Goal: Task Accomplishment & Management: Complete application form

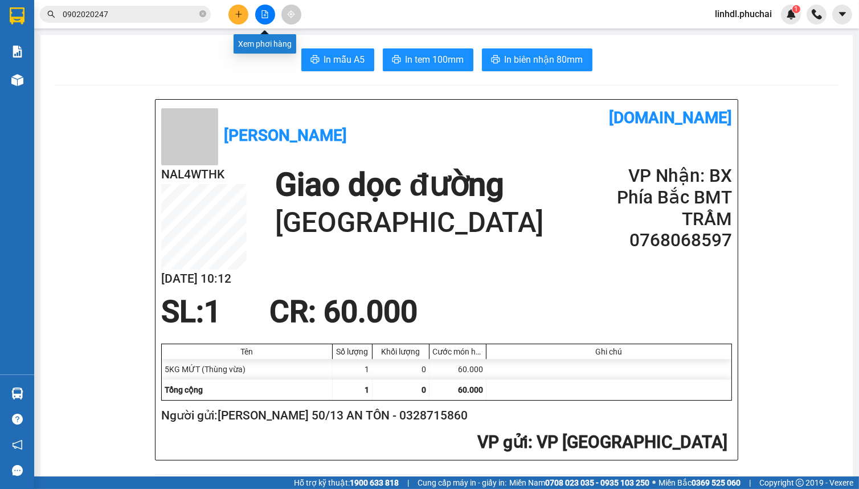
click at [268, 17] on icon "file-add" at bounding box center [265, 14] width 8 height 8
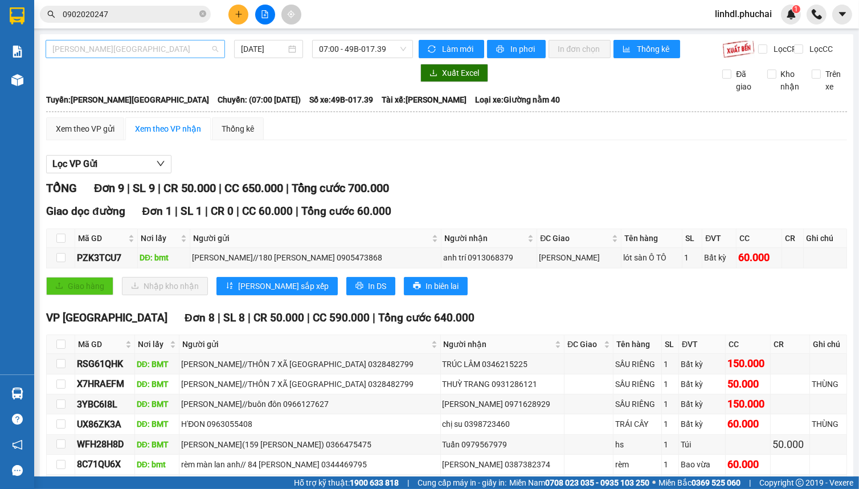
click at [142, 45] on span "[PERSON_NAME][GEOGRAPHIC_DATA]" at bounding box center [135, 48] width 166 height 17
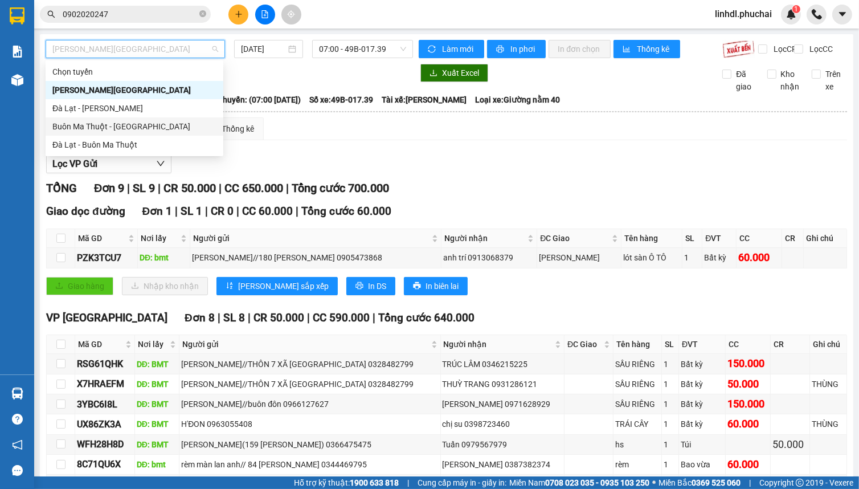
click at [129, 129] on div "Buôn Ma Thuột - [GEOGRAPHIC_DATA]" at bounding box center [134, 126] width 164 height 13
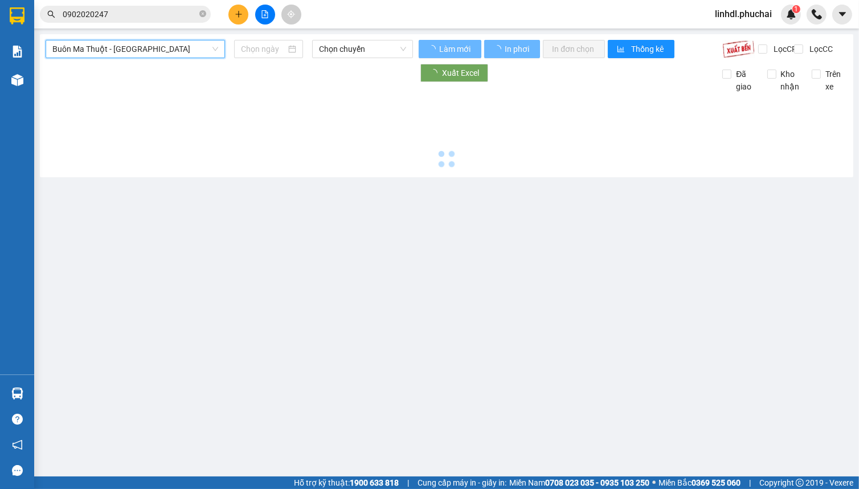
type input "[DATE]"
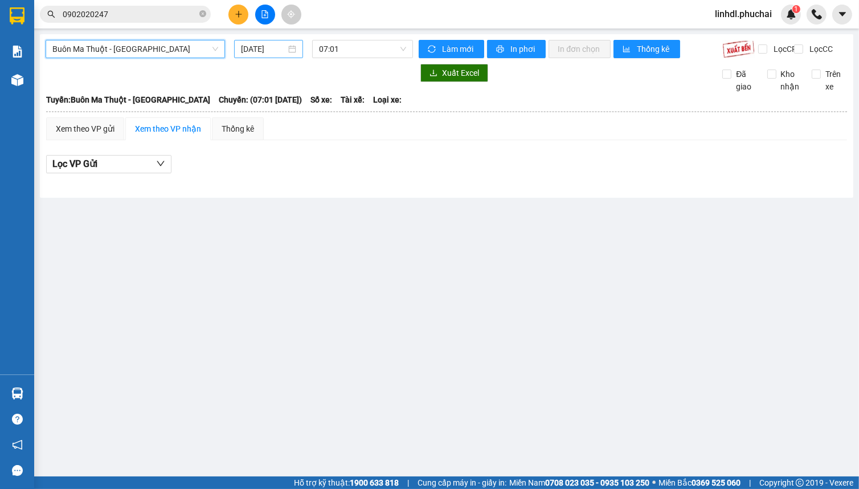
click at [283, 48] on input "[DATE]" at bounding box center [264, 49] width 46 height 13
click at [349, 51] on span "07:01" at bounding box center [362, 48] width 87 height 17
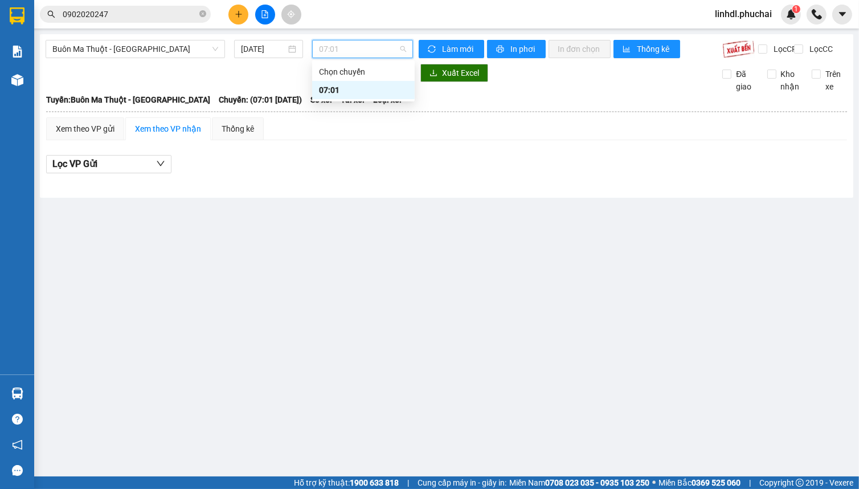
click at [358, 88] on div "07:01" at bounding box center [363, 90] width 89 height 13
click at [236, 14] on icon "plus" at bounding box center [238, 14] width 6 height 1
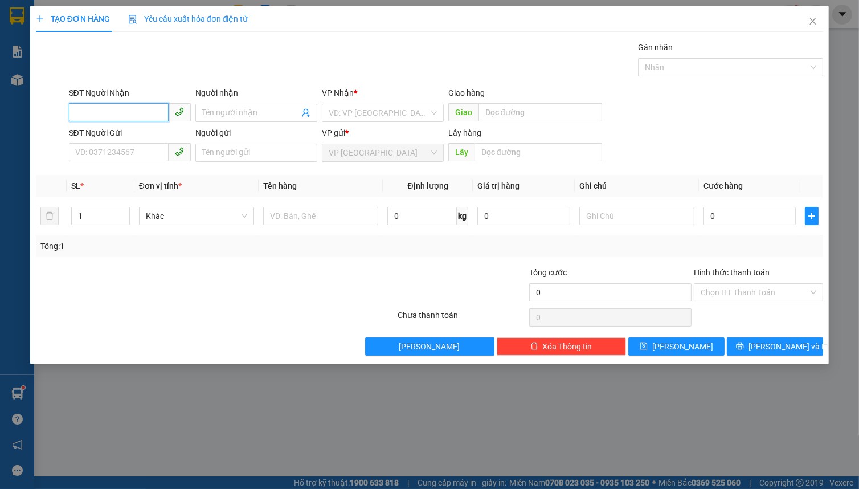
click at [117, 112] on input "SĐT Người Nhận" at bounding box center [119, 112] width 100 height 18
type input "0908954298"
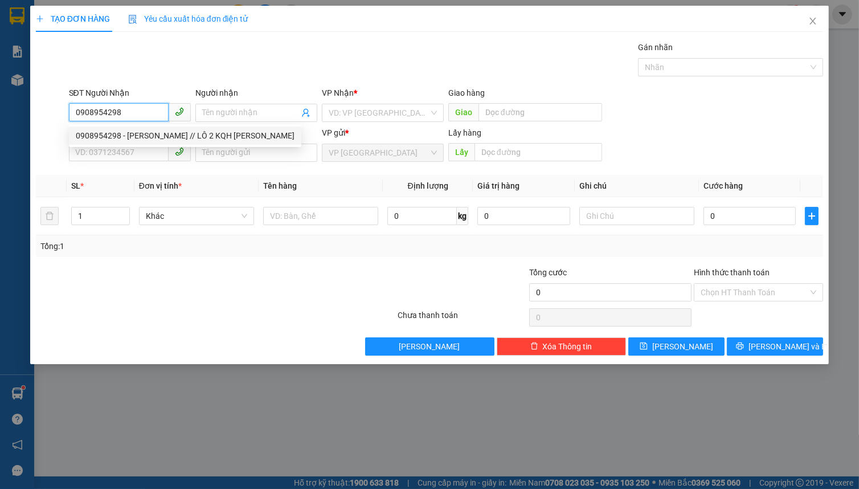
click at [160, 127] on div "0908954298 - [PERSON_NAME] // LÔ 2 KQH [PERSON_NAME]" at bounding box center [185, 136] width 233 height 18
type input "[PERSON_NAME] // LÔ 2 KQH [PERSON_NAME]"
type input "50.000"
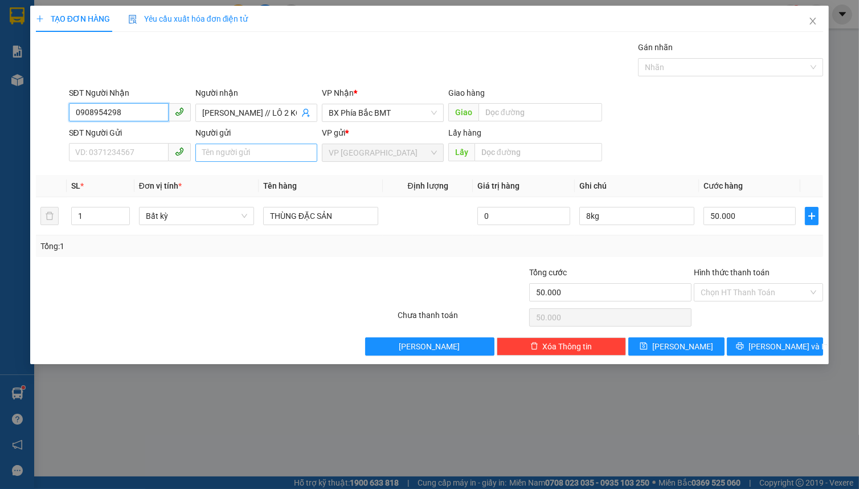
type input "0908954298"
click at [237, 155] on input "Người gửi" at bounding box center [256, 153] width 122 height 18
type input "gửi nhận như nhau"
type input "2"
click at [127, 211] on span "up" at bounding box center [123, 213] width 7 height 7
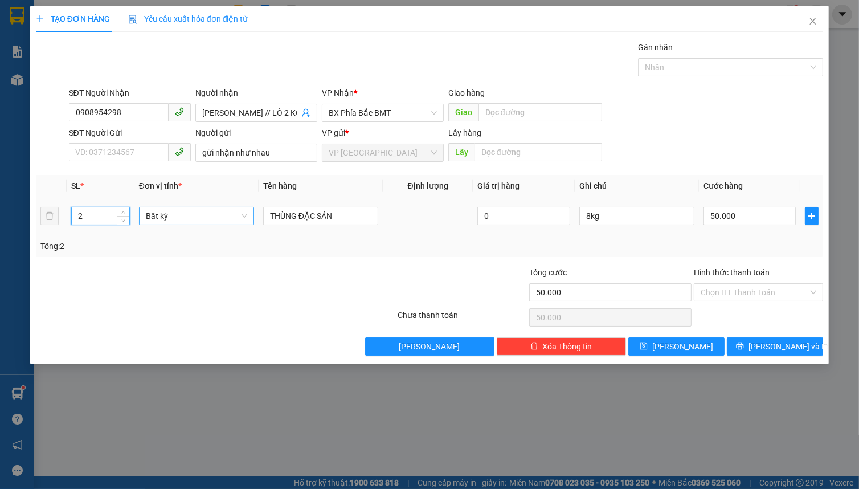
click at [173, 217] on span "Bất kỳ" at bounding box center [196, 215] width 101 height 17
type input "0"
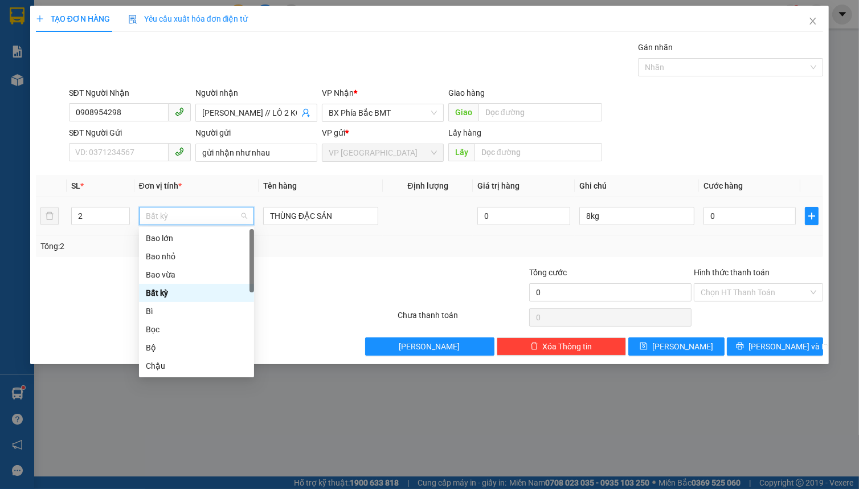
type input "m"
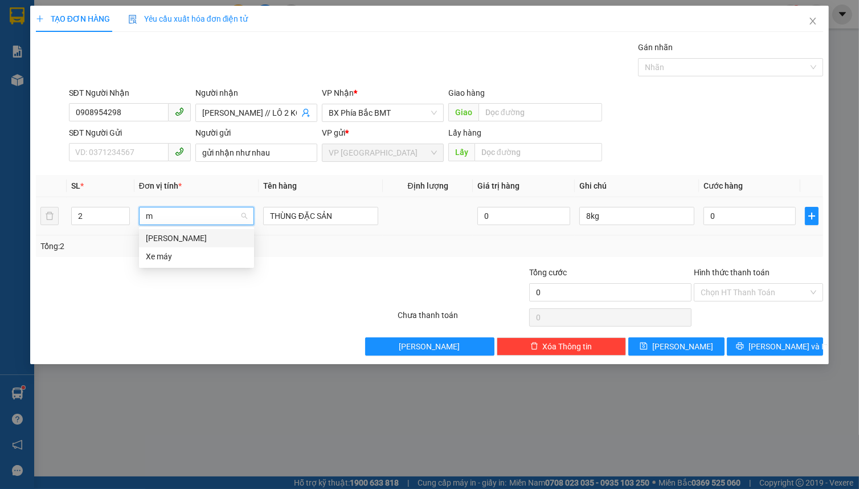
click at [178, 246] on div "[PERSON_NAME]" at bounding box center [196, 238] width 115 height 18
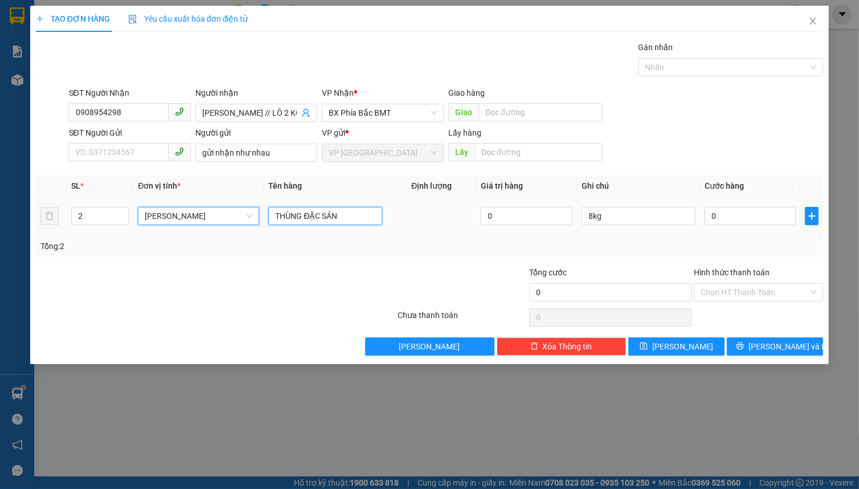
click at [321, 212] on input "THÙNG ĐẶC SẢN" at bounding box center [325, 216] width 114 height 18
type input "d"
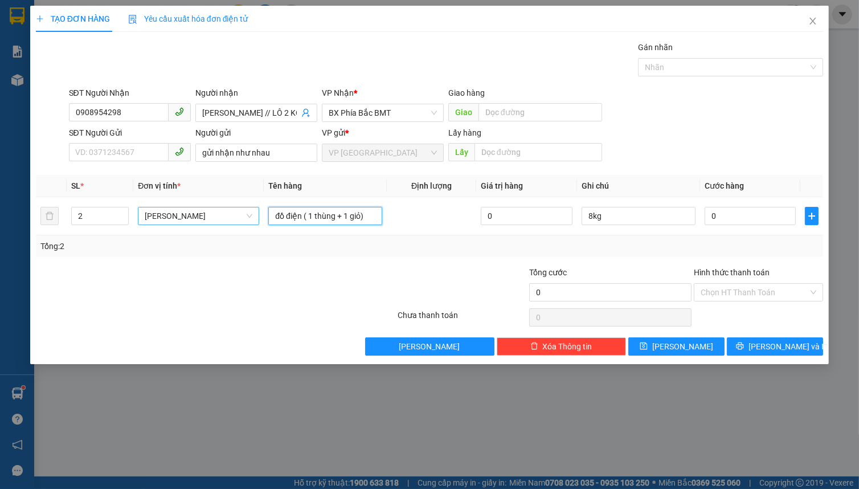
type input "đồ điện ( 1 thùng + 1 giỏ)"
click at [753, 219] on input "0" at bounding box center [751, 216] width 92 height 18
type input "1"
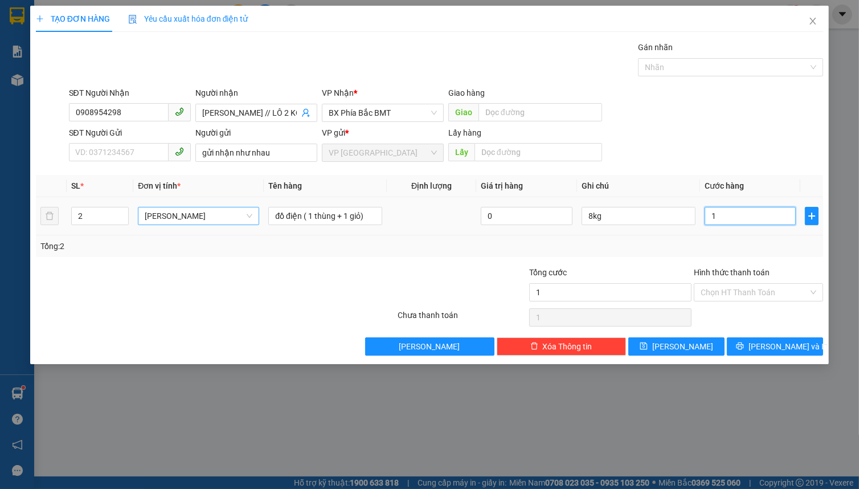
type input "12"
type input "120"
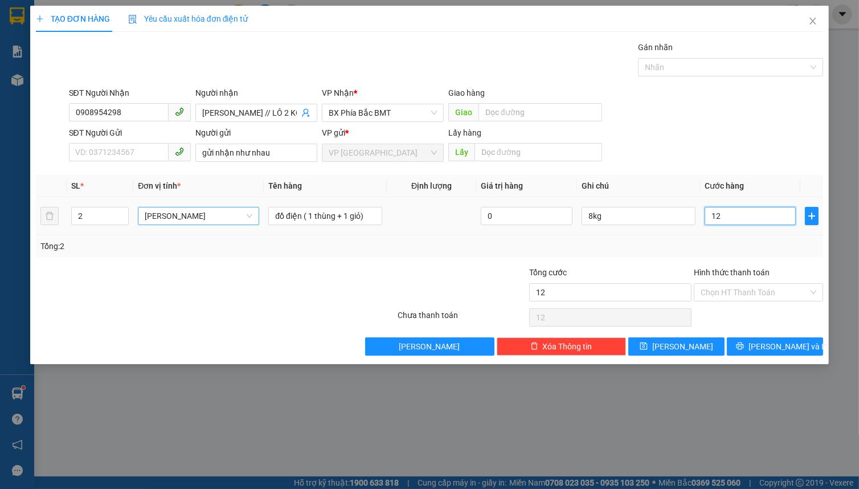
type input "120"
type input "1.200"
type input "12.000"
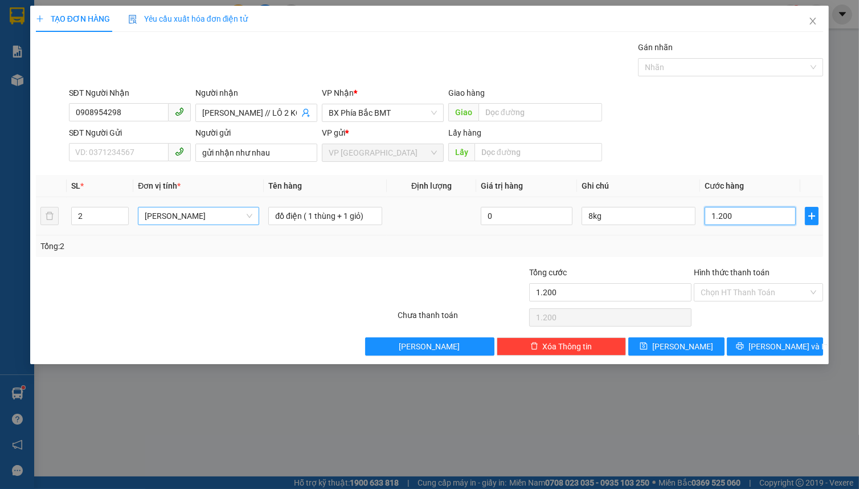
type input "12.000"
type input "120.000"
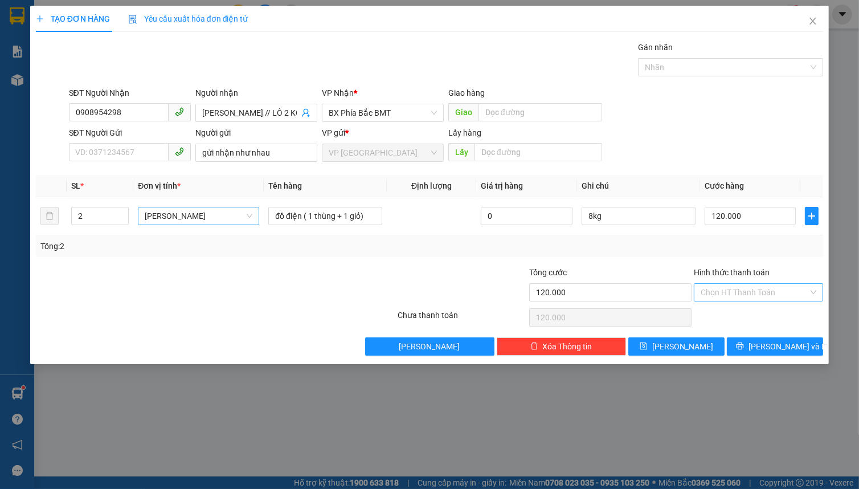
click at [759, 284] on input "Hình thức thanh toán" at bounding box center [755, 292] width 108 height 17
click at [743, 314] on div "Tại văn phòng" at bounding box center [759, 314] width 116 height 13
type input "0"
click at [770, 344] on span "[PERSON_NAME] và In" at bounding box center [789, 346] width 80 height 13
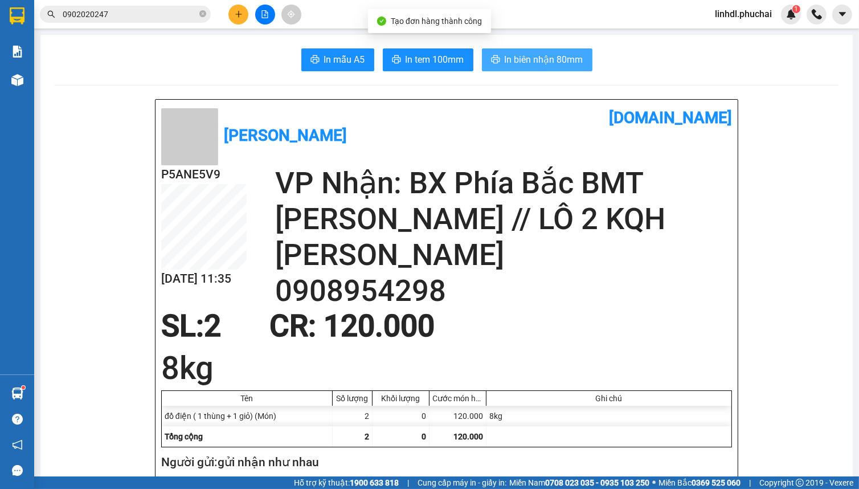
click at [557, 58] on span "In biên nhận 80mm" at bounding box center [544, 59] width 79 height 14
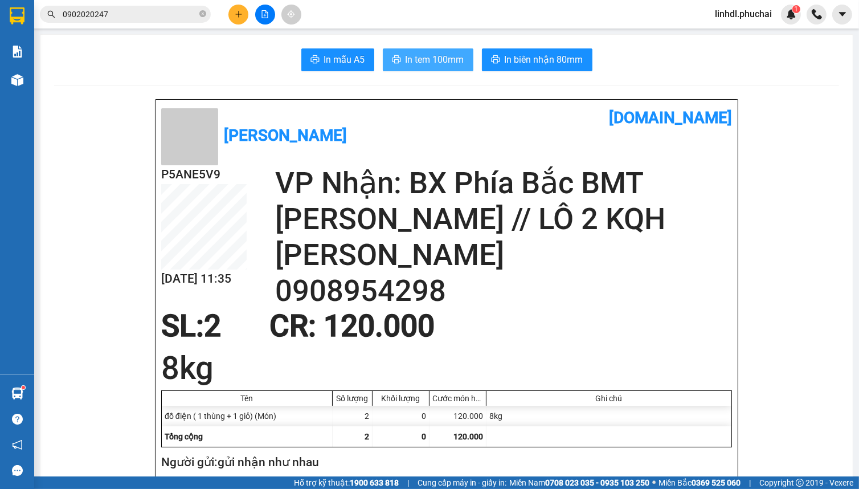
click at [424, 59] on span "In tem 100mm" at bounding box center [435, 59] width 59 height 14
